Goal: Information Seeking & Learning: Learn about a topic

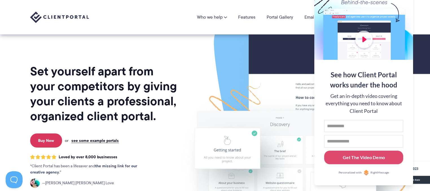
scroll to position [5, 0]
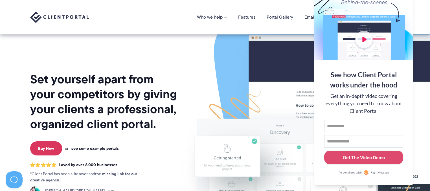
click at [389, 26] on div at bounding box center [363, 22] width 99 height 73
click at [422, 5] on button at bounding box center [422, 7] width 7 height 7
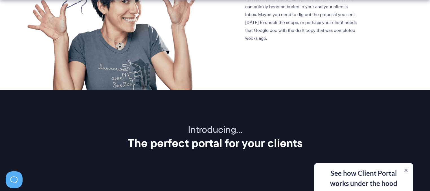
scroll to position [592, 0]
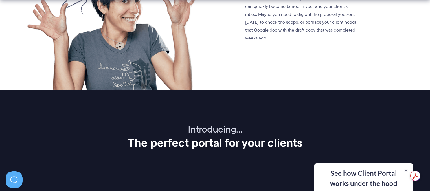
click at [351, 179] on div "See how Client Portal works under the hood Get an in-depth video covering every…" at bounding box center [363, 177] width 99 height 28
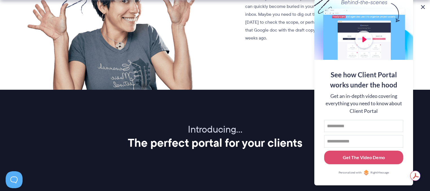
click at [420, 6] on button at bounding box center [422, 7] width 7 height 7
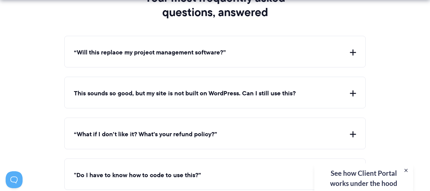
scroll to position [2072, 0]
click at [353, 89] on button "This sounds so good, but my site is not built on WordPress. Can I still use thi…" at bounding box center [215, 93] width 282 height 9
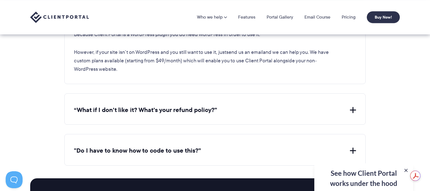
scroll to position [2148, 0]
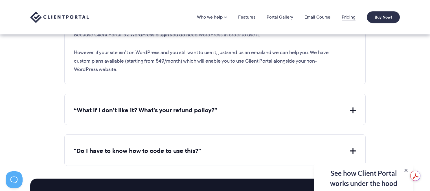
click at [352, 19] on link "Pricing" at bounding box center [349, 17] width 14 height 5
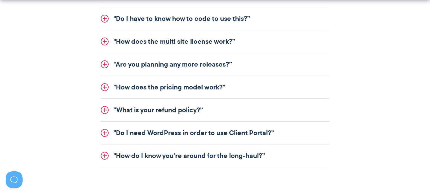
scroll to position [755, 0]
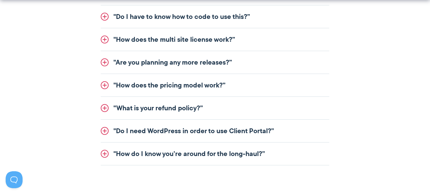
click at [103, 83] on link ""How does the pricing model work?”" at bounding box center [215, 85] width 228 height 23
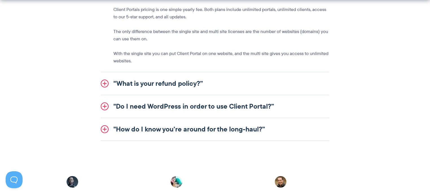
scroll to position [799, 0]
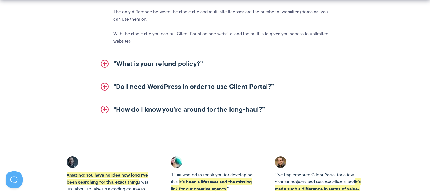
click at [106, 86] on link ""Do I need WordPress in order to use Client Portal?”" at bounding box center [215, 86] width 228 height 23
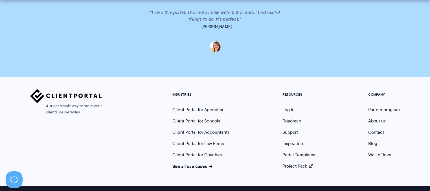
scroll to position [1398, 0]
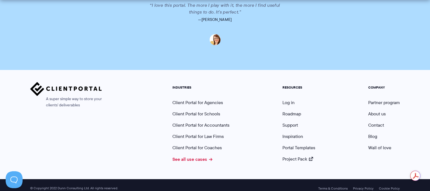
click at [184, 156] on link "See all use cases" at bounding box center [192, 159] width 40 height 7
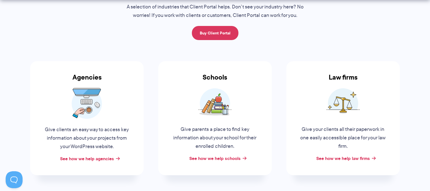
scroll to position [81, 0]
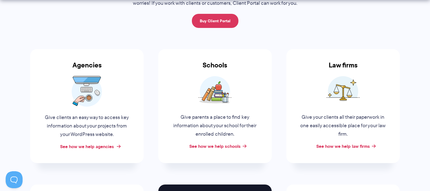
click at [86, 146] on link "See how we help agencies" at bounding box center [87, 146] width 54 height 7
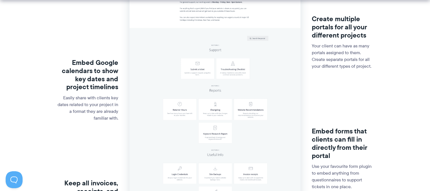
scroll to position [191, 0]
